Goal: Task Accomplishment & Management: Complete application form

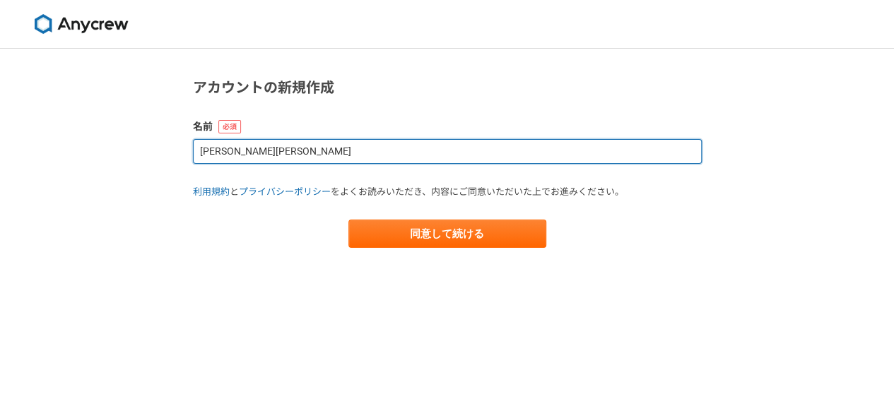
drag, startPoint x: 279, startPoint y: 150, endPoint x: 160, endPoint y: 138, distance: 120.0
click at [160, 138] on div "アカウントの新規作成 名前 [PERSON_NAME][PERSON_NAME] 利用規約 と プライバシーポリシー をよくお読みいただき、内容にご同意いただ…" at bounding box center [447, 231] width 894 height 365
type input "The One 株式会社"
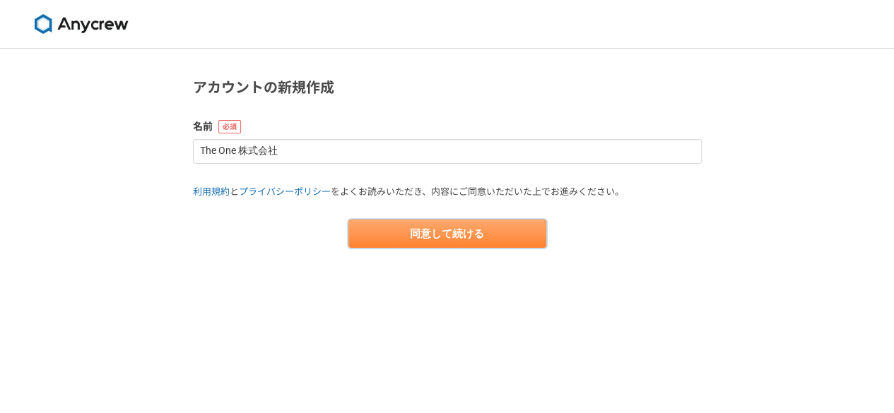
click at [375, 236] on button "同意して続ける" at bounding box center [447, 234] width 198 height 28
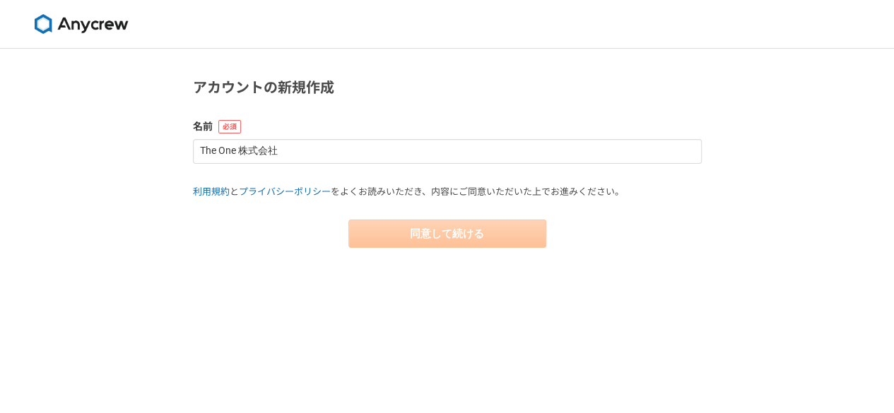
select select "13"
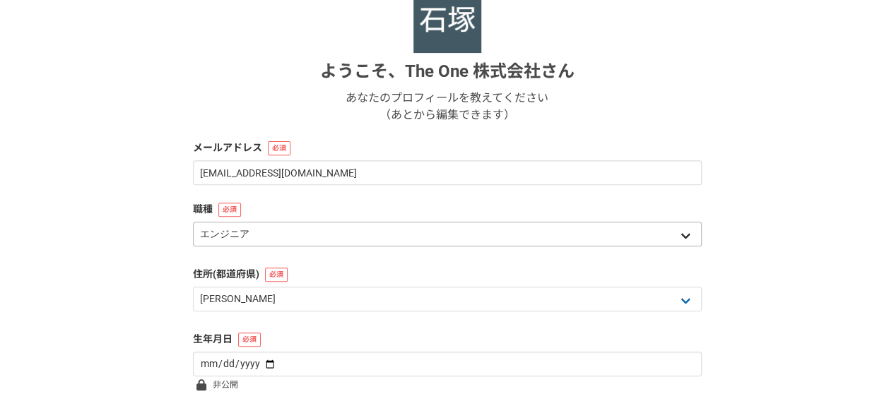
scroll to position [182, 0]
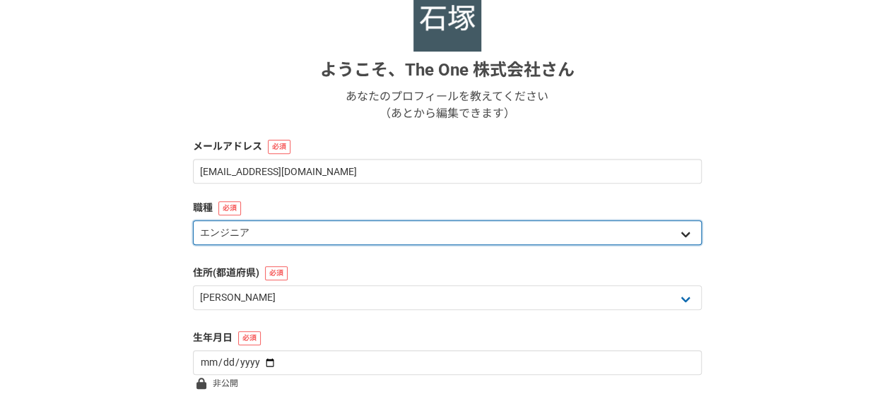
click at [280, 230] on select "エンジニア デザイナー ライター 営業 マーケティング 企画・事業開発 バックオフィス その他" at bounding box center [447, 233] width 509 height 25
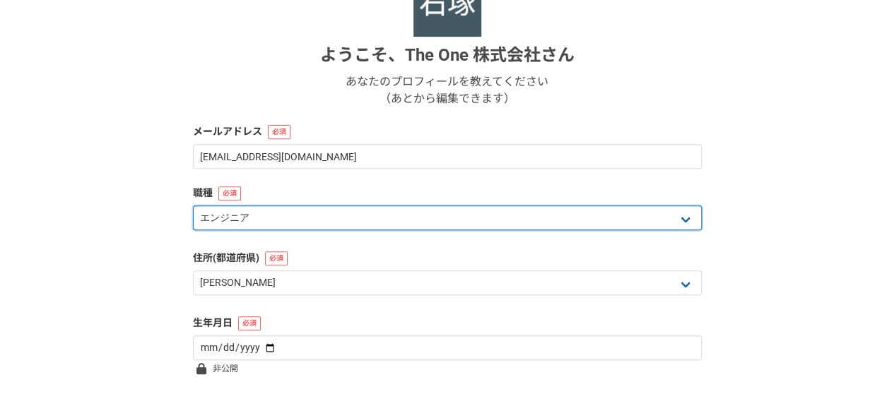
scroll to position [207, 0]
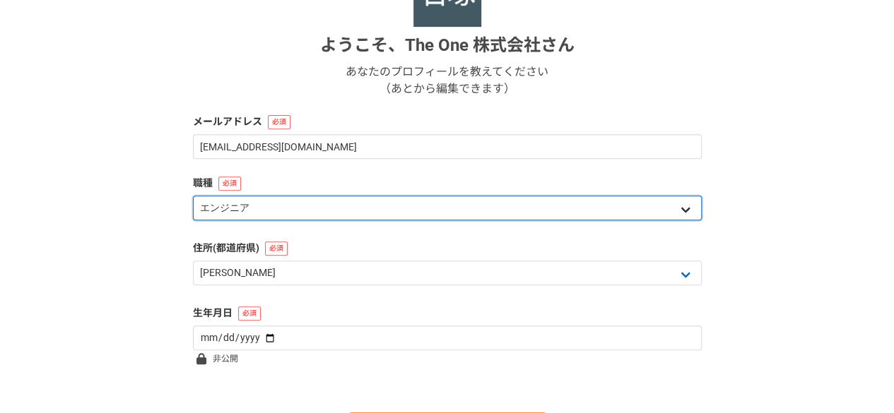
click at [235, 216] on select "エンジニア デザイナー ライター 営業 マーケティング 企画・事業開発 バックオフィス その他" at bounding box center [447, 208] width 509 height 25
click at [193, 196] on select "エンジニア デザイナー ライター 営業 マーケティング 企画・事業開発 バックオフィス その他" at bounding box center [447, 208] width 509 height 25
click at [222, 209] on select "エンジニア デザイナー ライター 営業 マーケティング 企画・事業開発 バックオフィス その他" at bounding box center [447, 208] width 509 height 25
select select "8"
click at [193, 196] on select "エンジニア デザイナー ライター 営業 マーケティング 企画・事業開発 バックオフィス その他" at bounding box center [447, 208] width 509 height 25
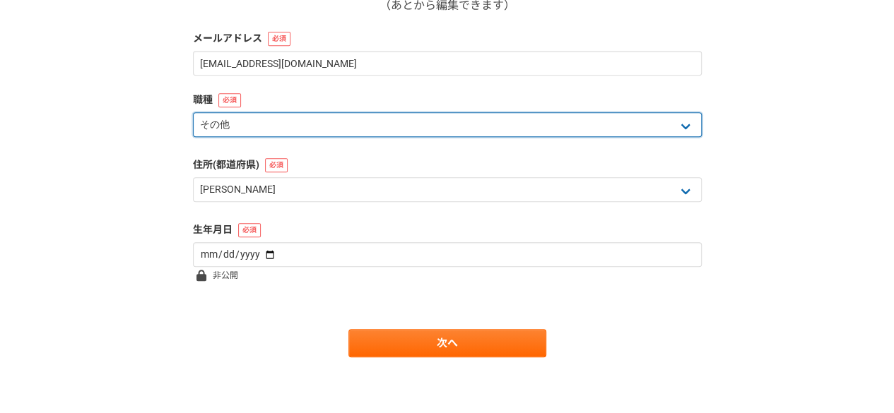
scroll to position [0, 0]
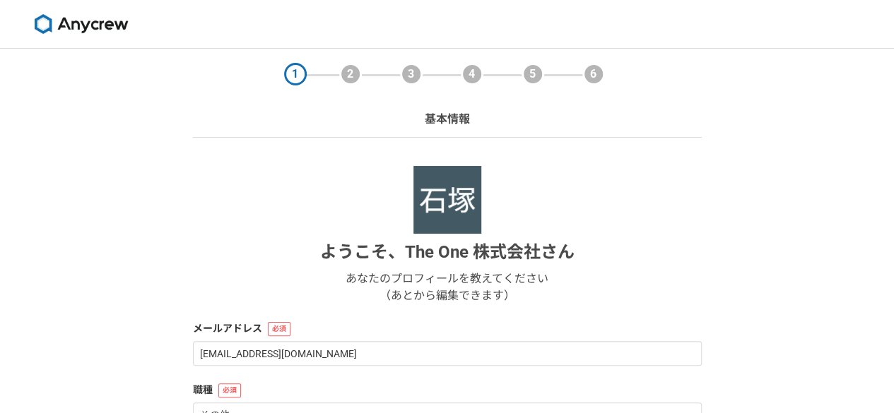
click at [84, 23] on img at bounding box center [81, 24] width 106 height 20
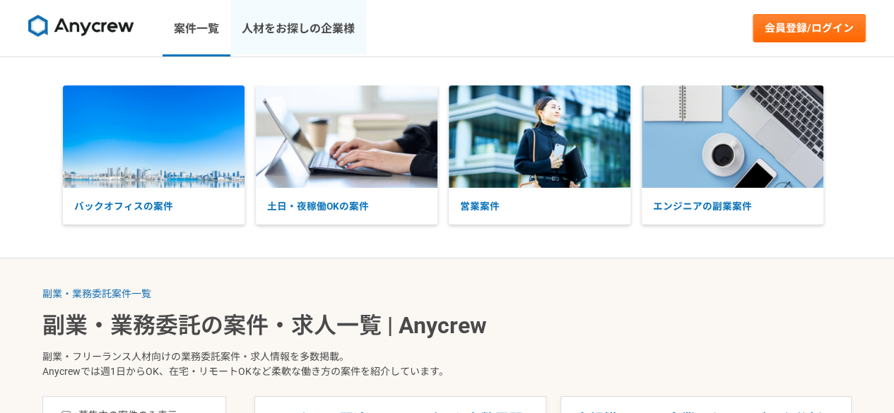
click at [304, 25] on link "人材をお探しの企業様" at bounding box center [298, 28] width 136 height 57
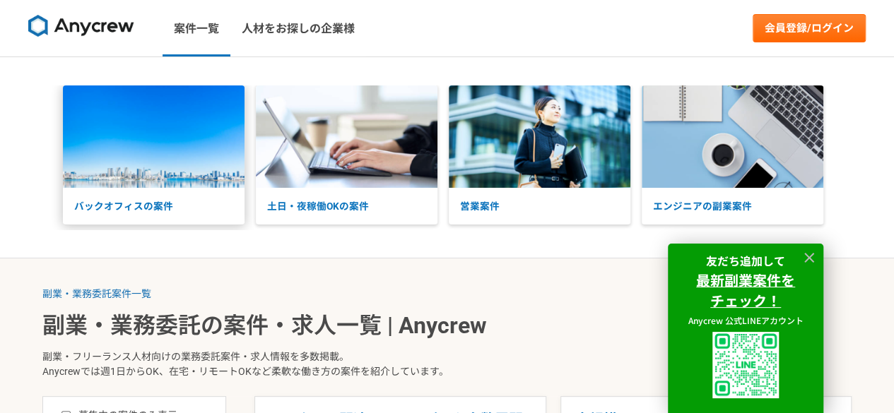
click at [102, 204] on p "バックオフィスの案件" at bounding box center [154, 206] width 182 height 37
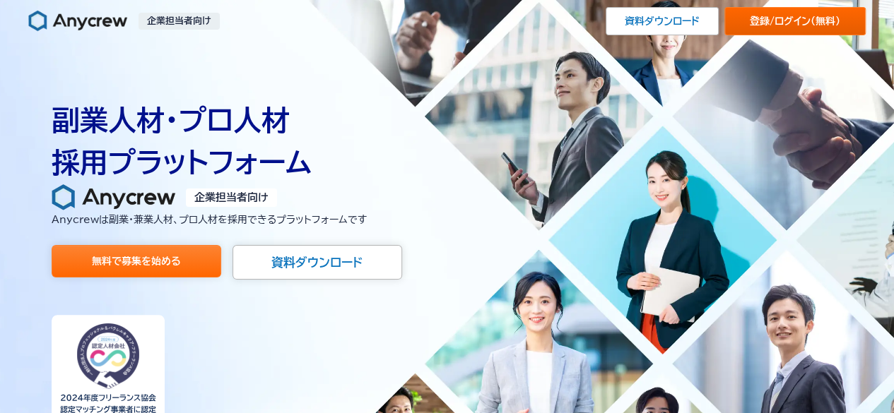
click at [767, 23] on link "登録/ログイン （無料）" at bounding box center [794, 21] width 141 height 28
